Goal: Task Accomplishment & Management: Complete application form

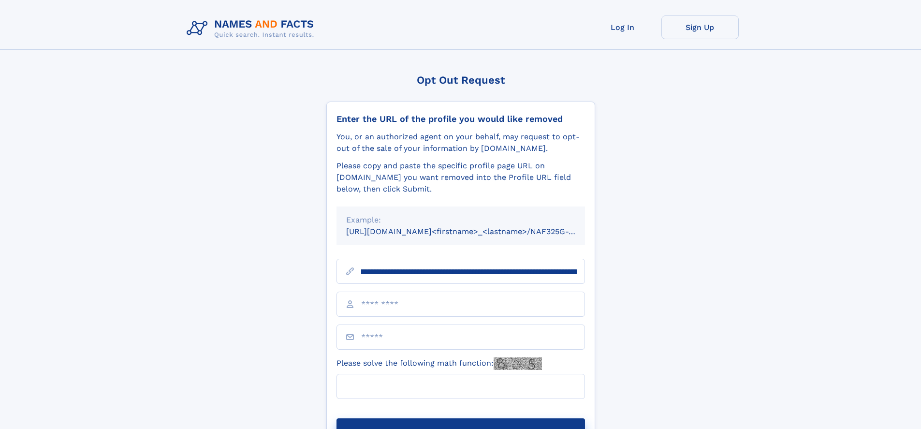
scroll to position [0, 107]
type input "**********"
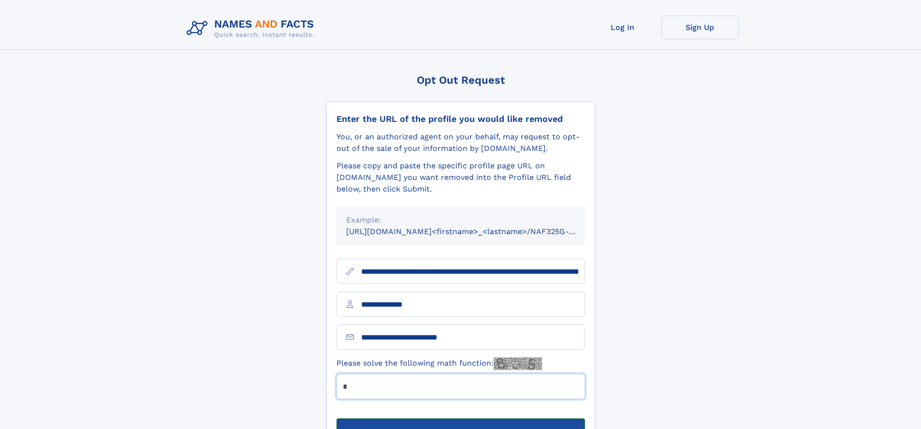
type input "*"
click at [460, 418] on button "Submit Opt Out Request" at bounding box center [461, 433] width 249 height 31
